Goal: Task Accomplishment & Management: Use online tool/utility

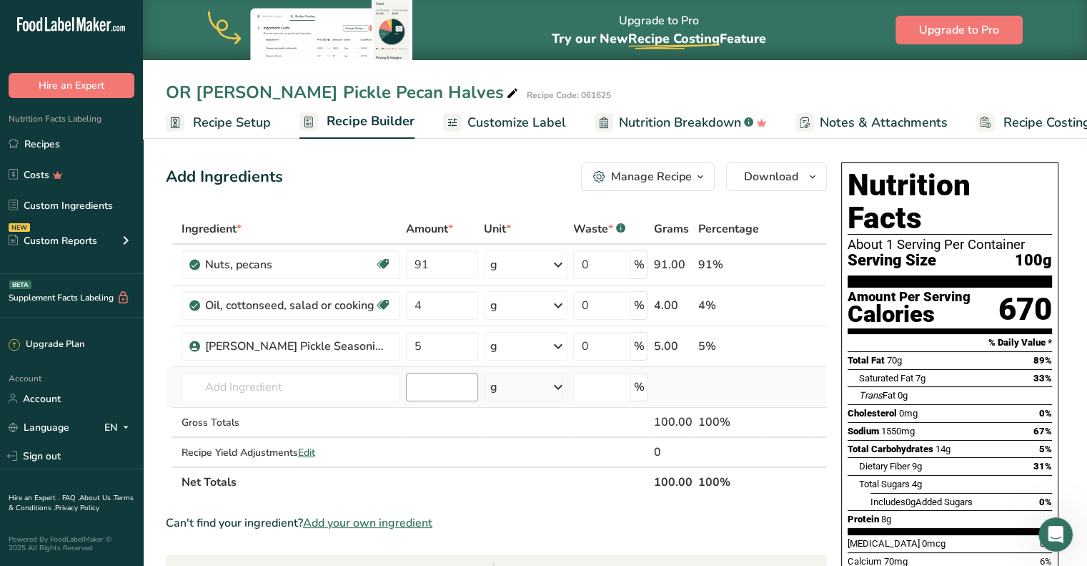
scroll to position [0, 5]
click at [223, 386] on input "text" at bounding box center [291, 386] width 219 height 29
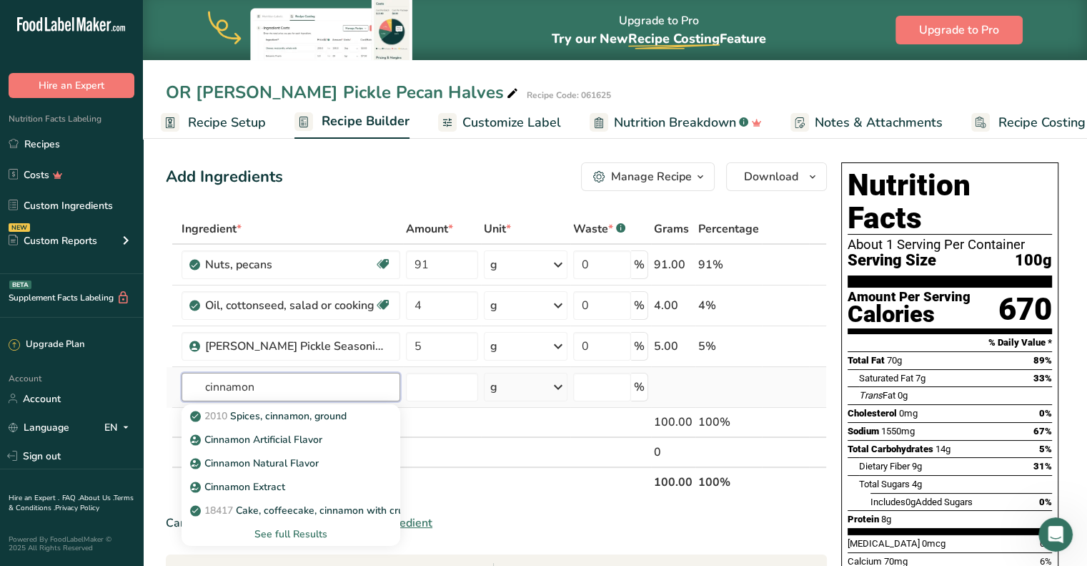
type input "cinnamon"
click at [306, 528] on div "See full Results" at bounding box center [291, 533] width 196 height 15
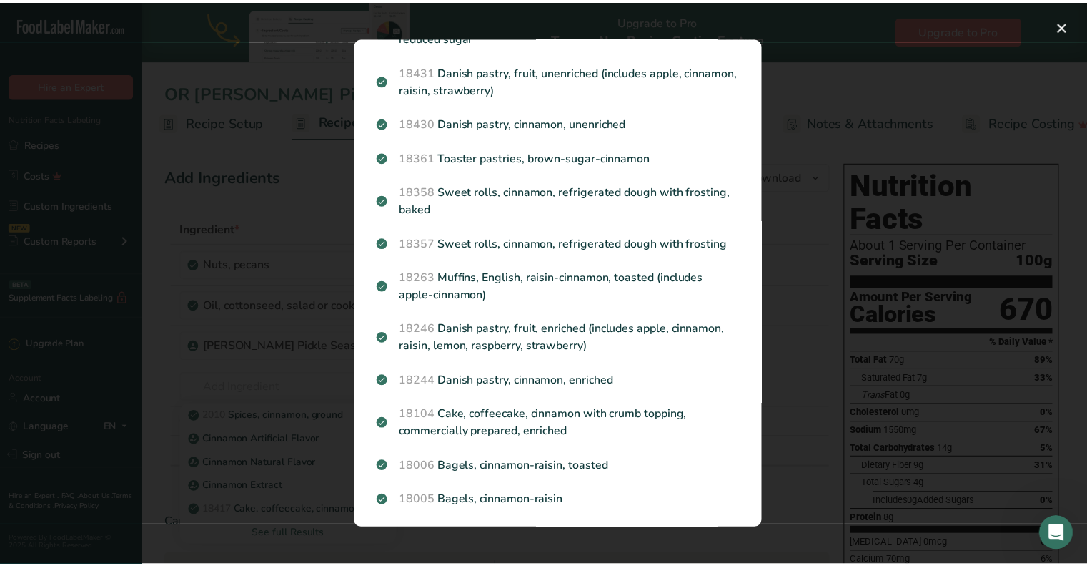
scroll to position [867, 0]
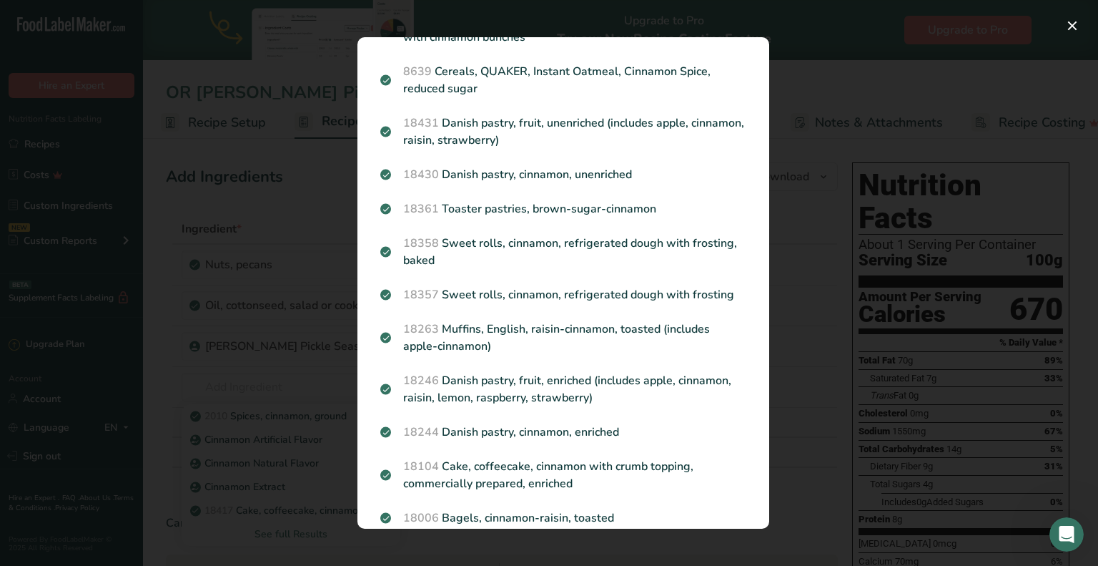
click at [808, 279] on div "Search results modal" at bounding box center [549, 283] width 1098 height 566
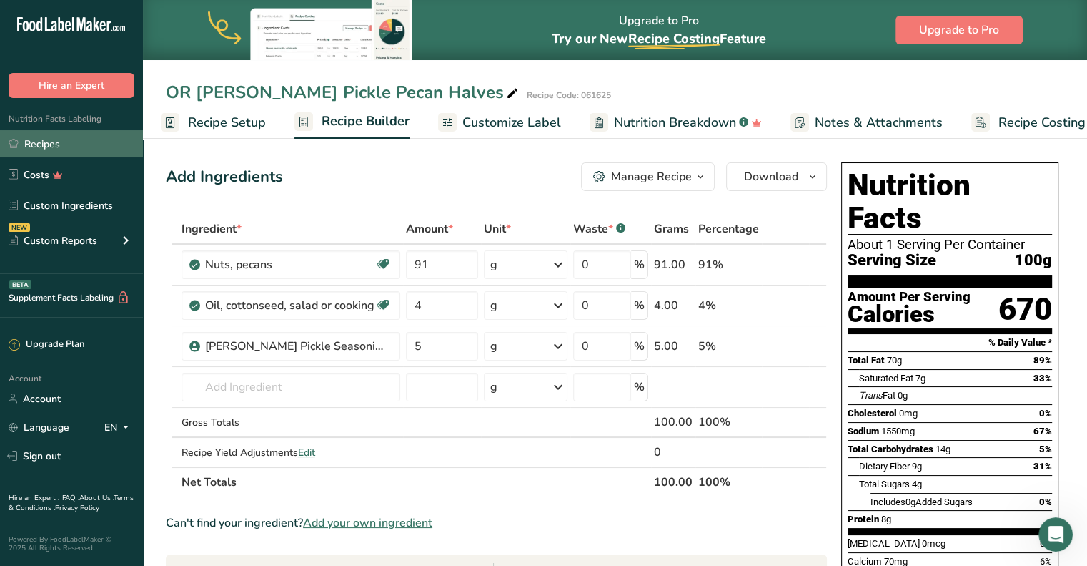
click at [59, 143] on link "Recipes" at bounding box center [71, 143] width 143 height 27
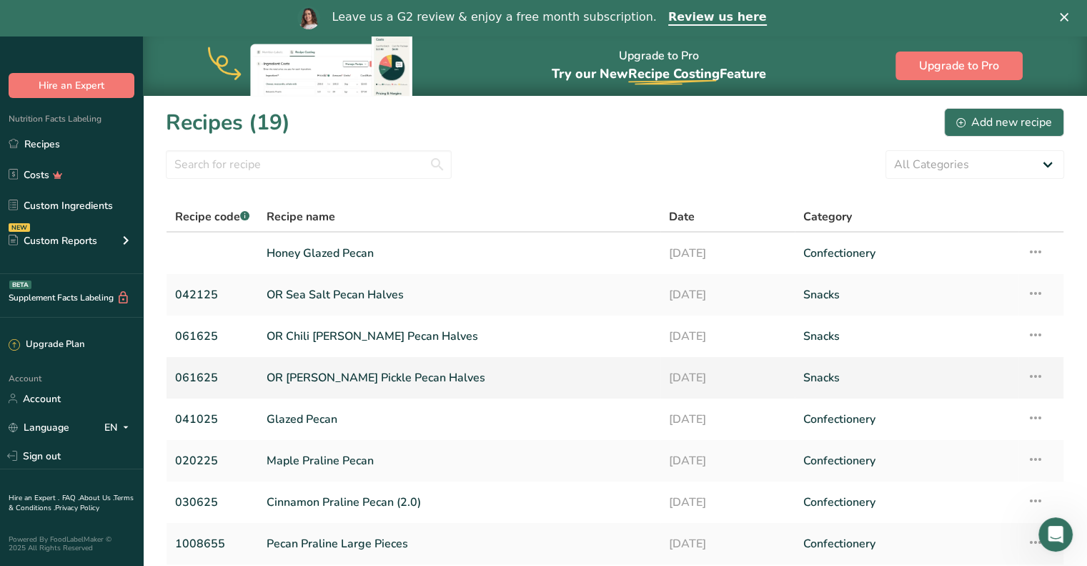
click at [403, 382] on link "OR [PERSON_NAME] Pickle Pecan Halves" at bounding box center [459, 377] width 385 height 30
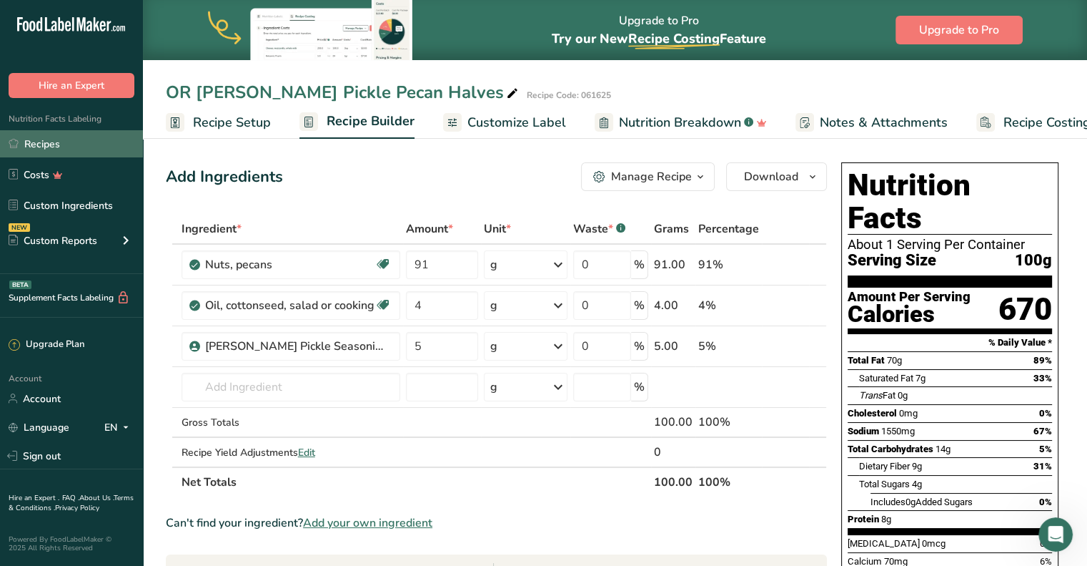
click at [51, 142] on link "Recipes" at bounding box center [71, 143] width 143 height 27
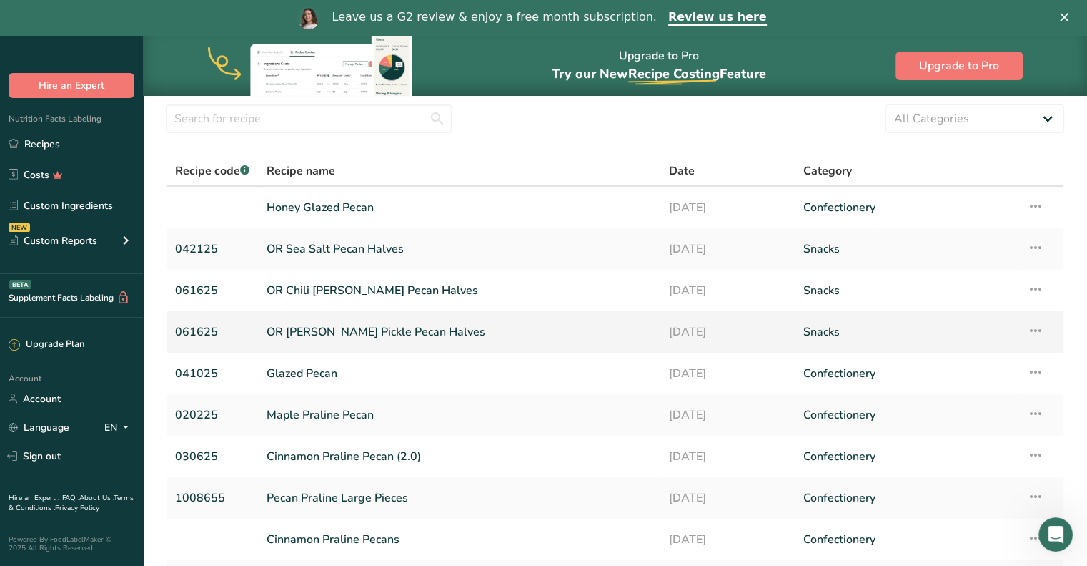
scroll to position [71, 0]
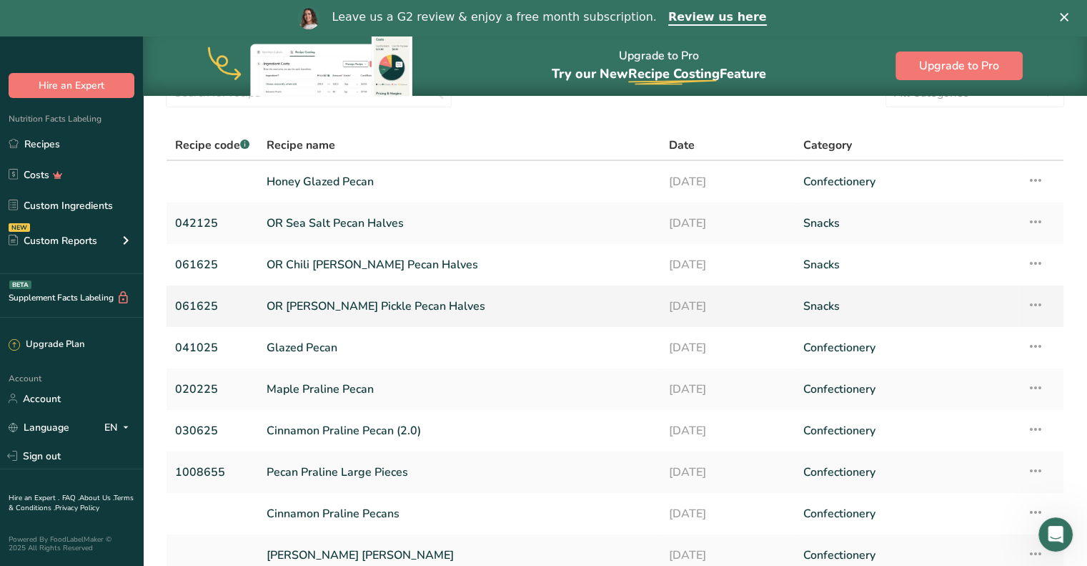
click at [1043, 305] on icon at bounding box center [1035, 305] width 17 height 26
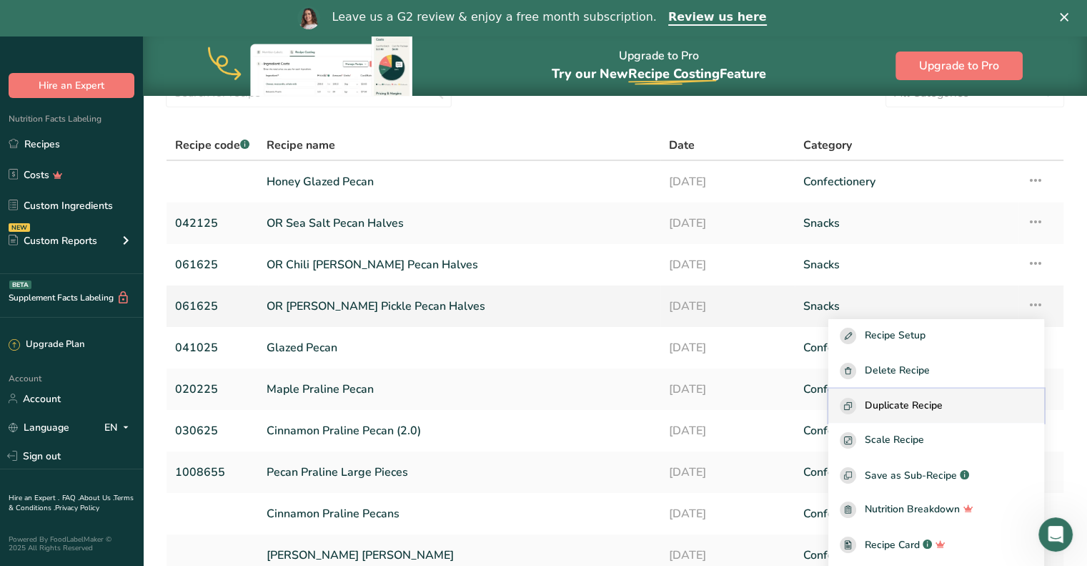
click at [941, 407] on span "Duplicate Recipe" at bounding box center [904, 406] width 78 height 16
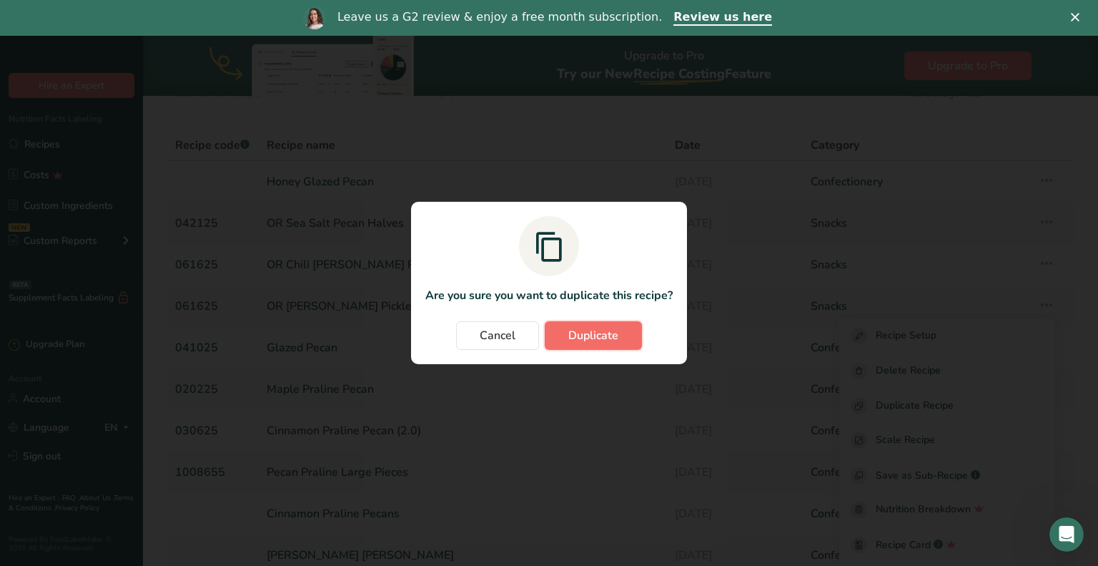
click at [597, 336] on span "Duplicate" at bounding box center [593, 335] width 50 height 17
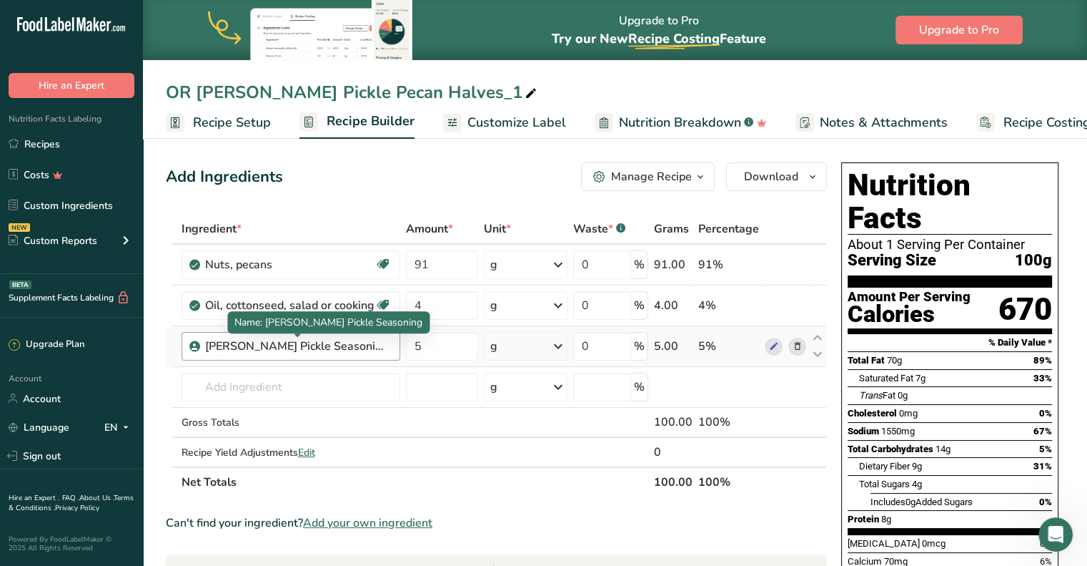
click at [323, 345] on div "[PERSON_NAME] Pickle Seasoning" at bounding box center [294, 345] width 179 height 17
click at [323, 344] on div "[PERSON_NAME] Pickle Seasoning" at bounding box center [294, 345] width 179 height 17
click at [797, 348] on icon at bounding box center [797, 346] width 10 height 15
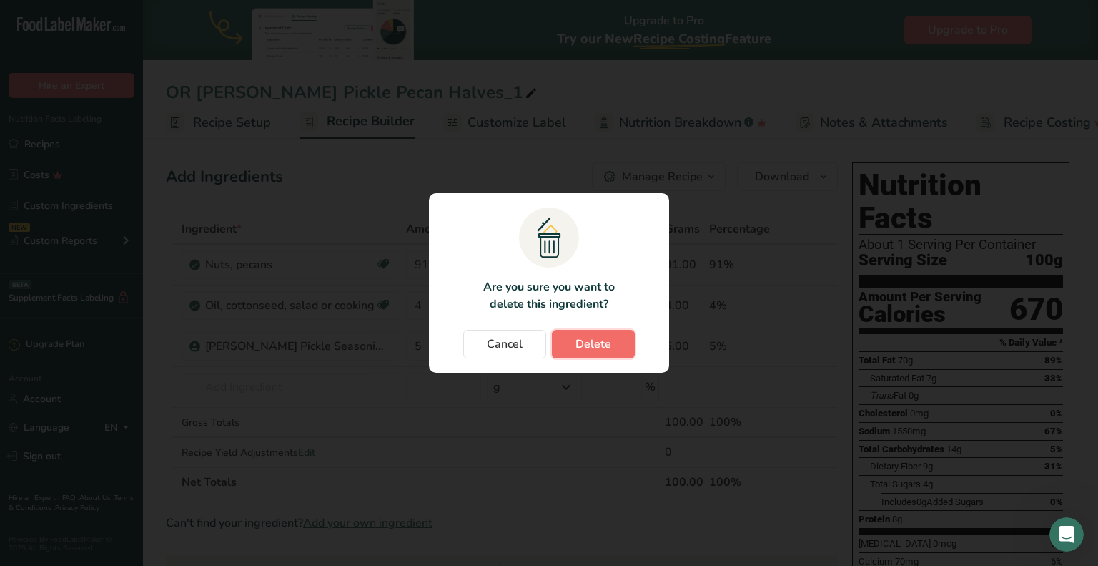
click at [606, 351] on span "Delete" at bounding box center [594, 343] width 36 height 17
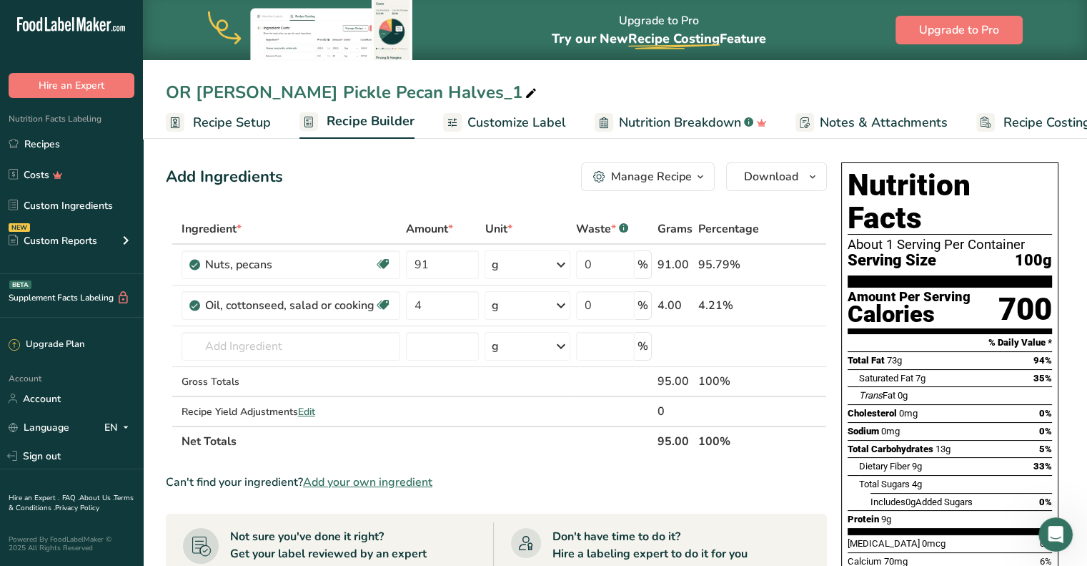
click at [286, 94] on div "OR [PERSON_NAME] Pickle Pecan Halves_1" at bounding box center [353, 92] width 374 height 26
type input "O"
type input "Honey Roasted Pecans"
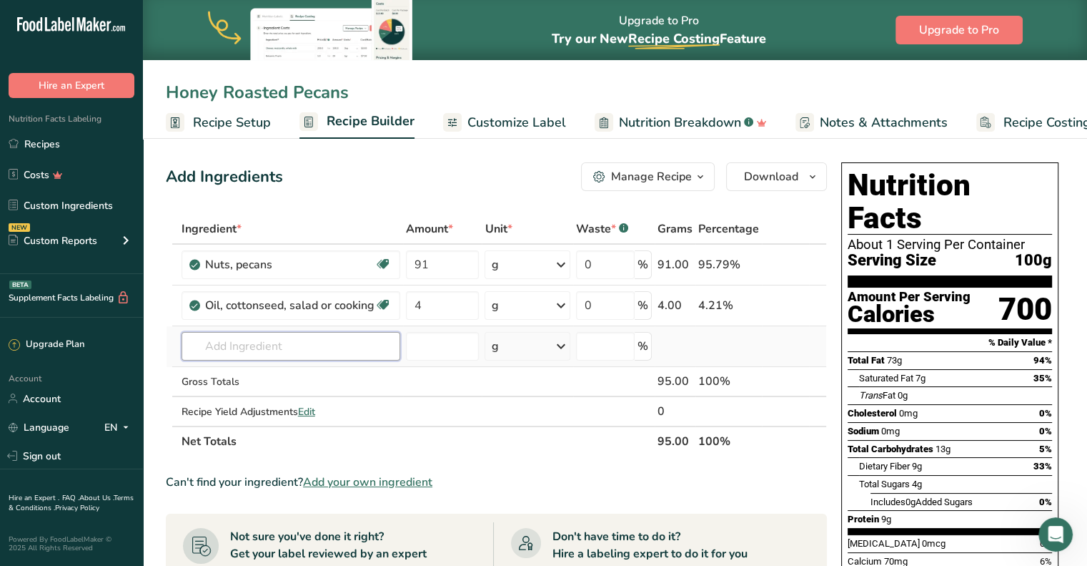
click at [302, 345] on input "text" at bounding box center [291, 346] width 219 height 29
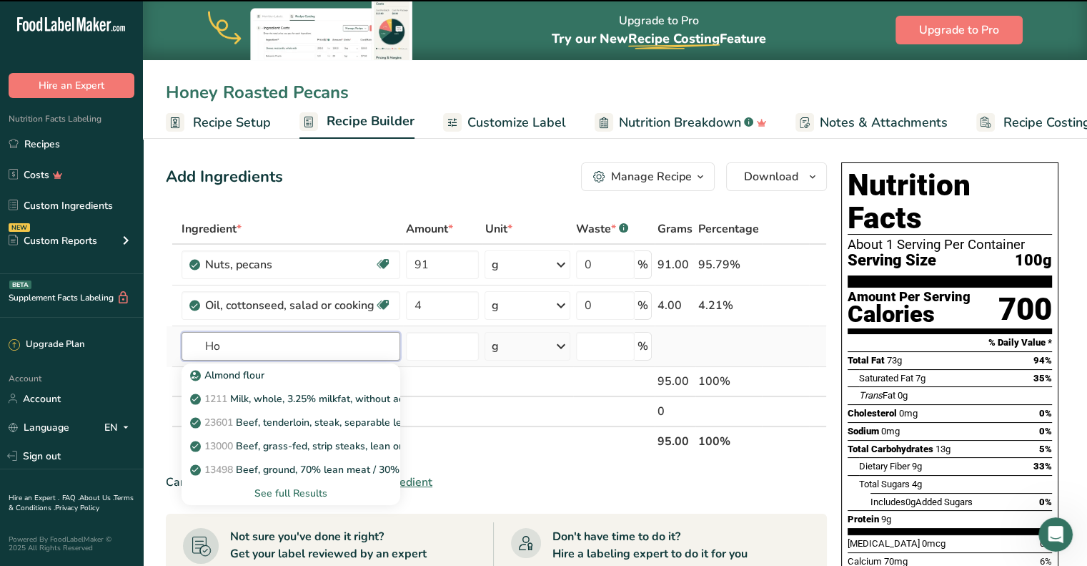
type input "Hon"
type input "e"
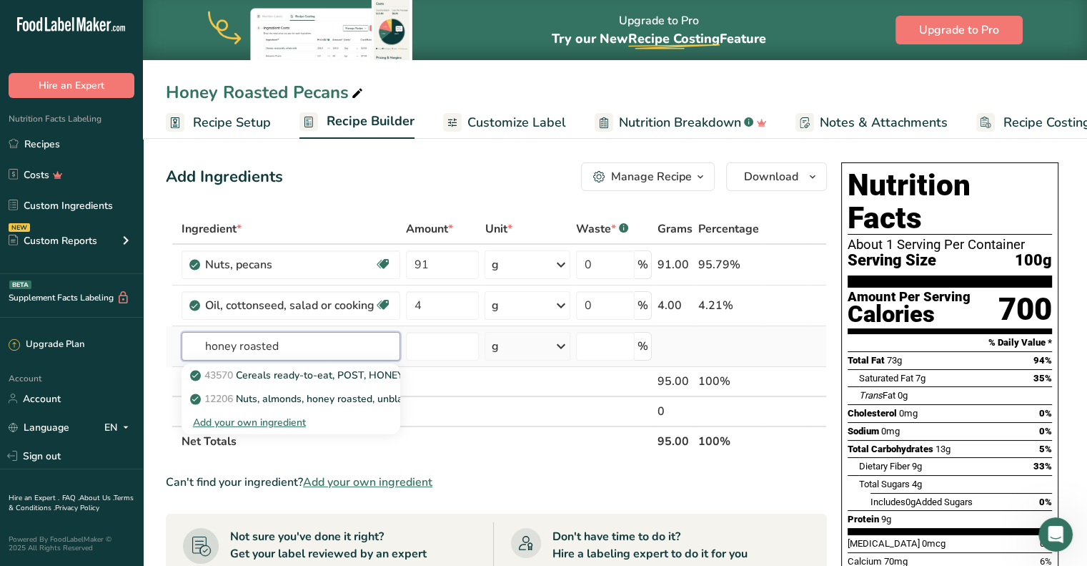
click at [321, 337] on input "honey roasted" at bounding box center [291, 346] width 219 height 29
type input "honey roasted"
click at [304, 82] on div "Honey Roasted Pecans" at bounding box center [266, 92] width 200 height 26
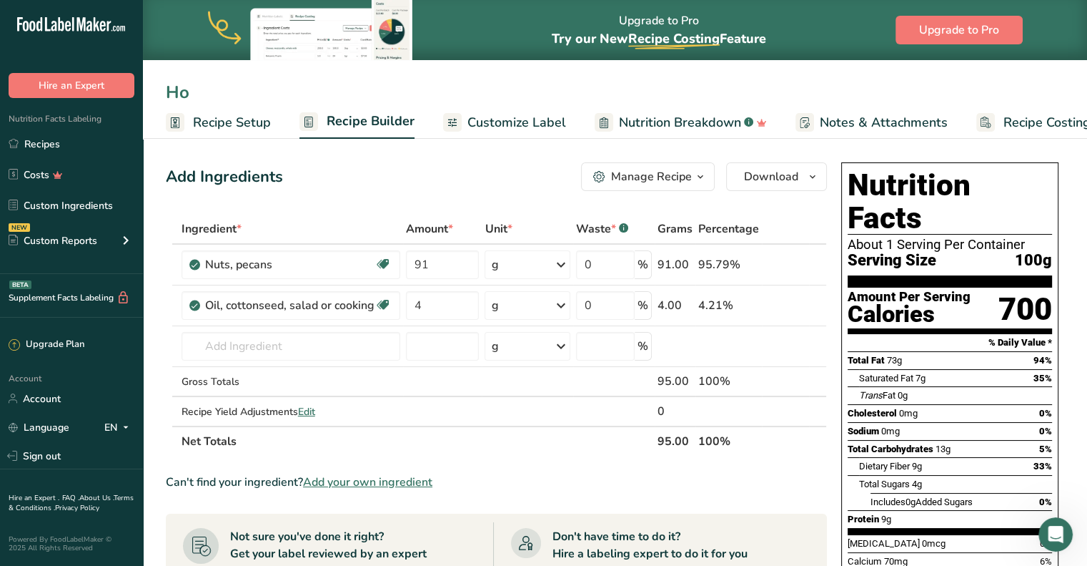
type input "H"
type input "Cranberries and Honey Roasted Pecans"
